Goal: Task Accomplishment & Management: Manage account settings

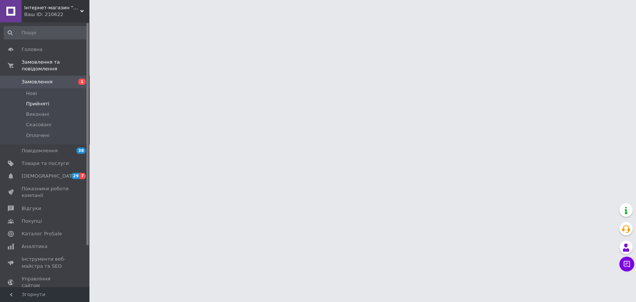
click at [45, 99] on li "Прийняті" at bounding box center [45, 104] width 91 height 10
click at [45, 89] on li "Нові" at bounding box center [45, 93] width 91 height 10
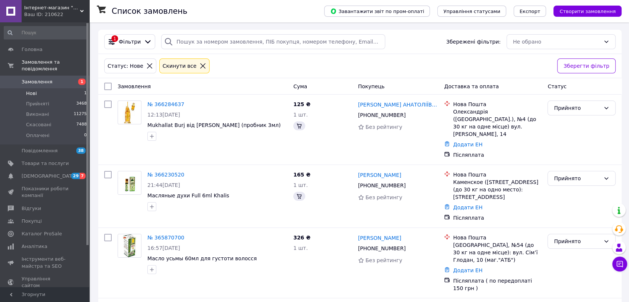
click at [45, 88] on li "Нові 1" at bounding box center [45, 93] width 91 height 10
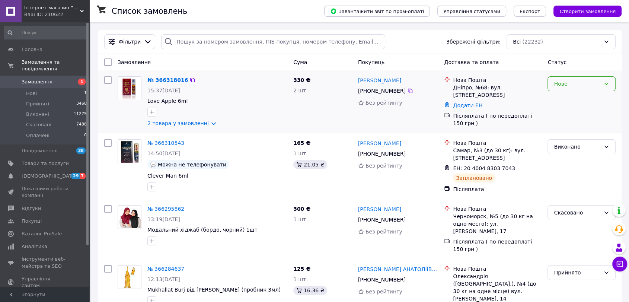
click at [575, 80] on div "Нове" at bounding box center [577, 84] width 47 height 8
click at [577, 99] on li "Прийнято" at bounding box center [581, 99] width 67 height 13
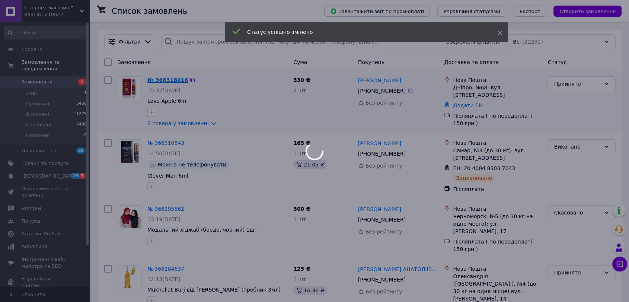
click at [168, 77] on link "№ 366318016" at bounding box center [167, 80] width 41 height 6
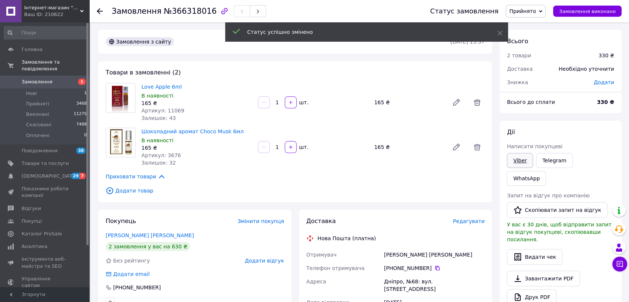
click at [521, 163] on link "Viber" at bounding box center [520, 160] width 26 height 15
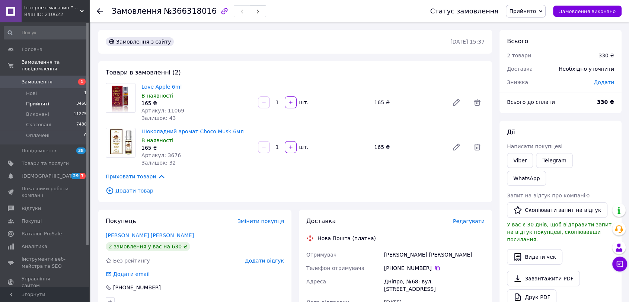
click at [59, 100] on li "Прийняті 3468" at bounding box center [45, 104] width 91 height 10
